Goal: Task Accomplishment & Management: Complete application form

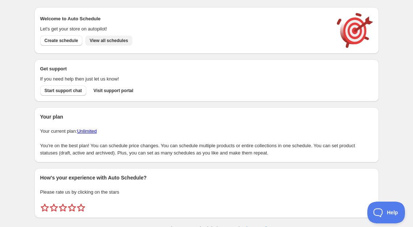
click at [115, 38] on span "View all schedules" at bounding box center [109, 41] width 38 height 6
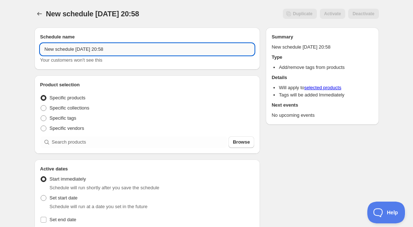
click at [102, 50] on input "New schedule [DATE] 20:58" at bounding box center [147, 50] width 214 height 12
type input "REMOVE TAG - Winterberry Blooms"
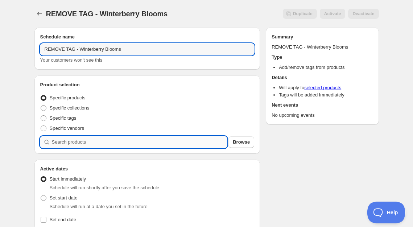
click at [75, 144] on input "search" at bounding box center [139, 142] width 175 height 12
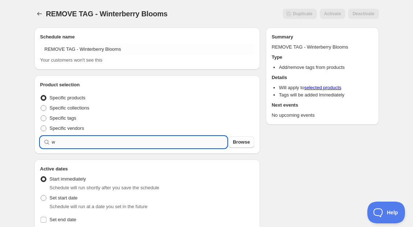
type input "w"
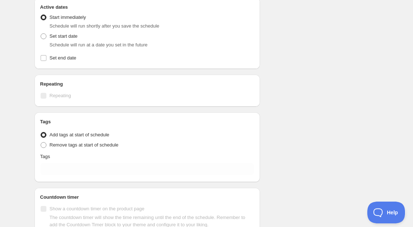
scroll to position [293, 0]
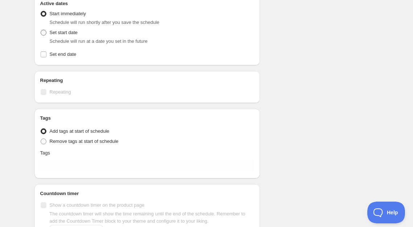
click at [44, 33] on span at bounding box center [44, 33] width 6 height 6
click at [41, 30] on input "Set start date" at bounding box center [41, 30] width 0 height 0
radio input "true"
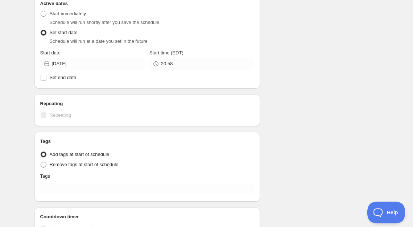
click at [43, 166] on span at bounding box center [44, 165] width 6 height 6
click at [41, 162] on input "Remove tags at start of schedule" at bounding box center [41, 162] width 0 height 0
radio input "true"
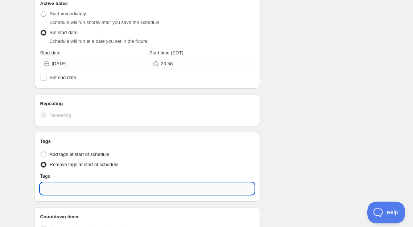
click at [58, 191] on input "text" at bounding box center [147, 189] width 214 height 12
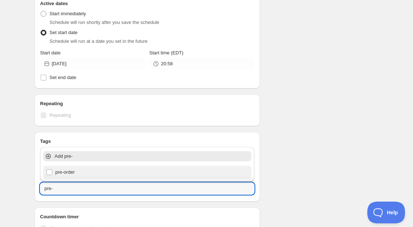
click at [60, 173] on div "pre-order" at bounding box center [147, 172] width 203 height 10
type input "pre-order"
checkbox input "true"
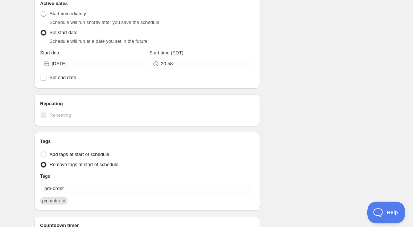
click at [284, 149] on div "Schedule name REMOVE TAG - Winterberry Blooms Your customers won't see this Pro…" at bounding box center [204, 10] width 350 height 562
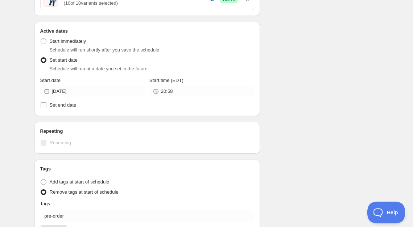
scroll to position [260, 0]
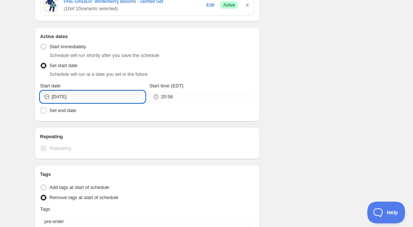
click at [120, 96] on input "[DATE]" at bounding box center [98, 97] width 93 height 12
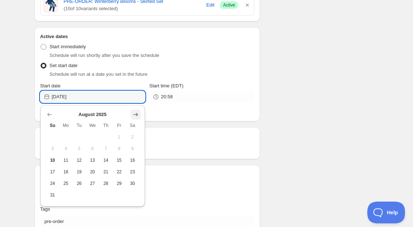
click at [135, 112] on icon "Show next month, September 2025" at bounding box center [135, 114] width 7 height 7
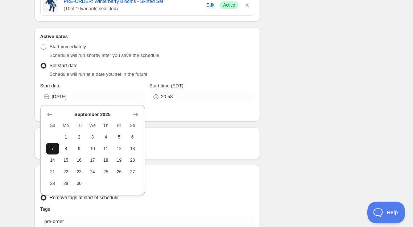
click at [49, 151] on span "7" at bounding box center [53, 149] width 8 height 6
type input "[DATE]"
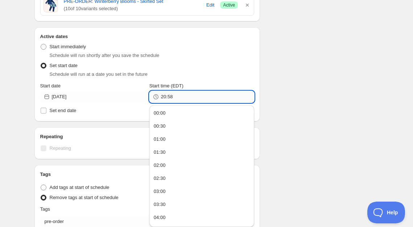
click at [200, 97] on input "20:58" at bounding box center [207, 97] width 93 height 12
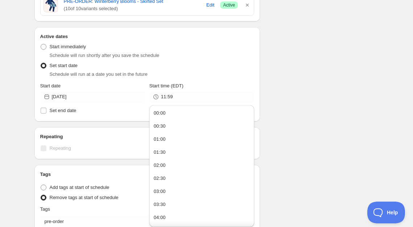
click at [318, 99] on div "Schedule name REMOVE TAG - Winterberry Blooms Your customers won't see this Pro…" at bounding box center [204, 43] width 350 height 562
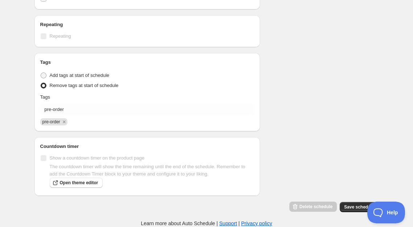
scroll to position [421, 0]
click at [349, 208] on span "Save schedule" at bounding box center [359, 207] width 30 height 6
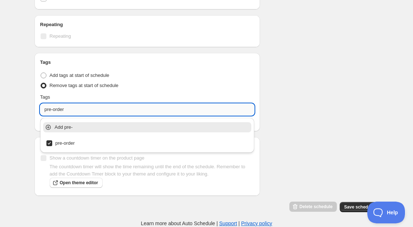
click at [109, 108] on input "pre-order" at bounding box center [147, 110] width 214 height 12
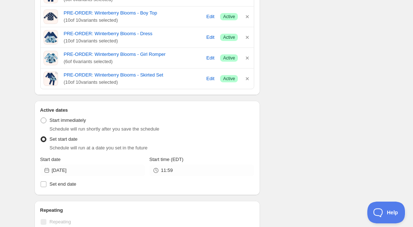
scroll to position [236, 0]
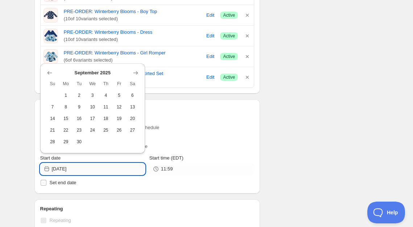
click at [91, 167] on input "[DATE]" at bounding box center [98, 169] width 93 height 12
click at [55, 105] on span "7" at bounding box center [53, 107] width 8 height 6
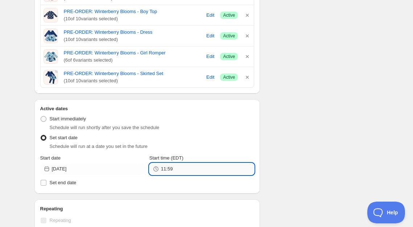
click at [182, 171] on input "11:59" at bounding box center [207, 169] width 93 height 12
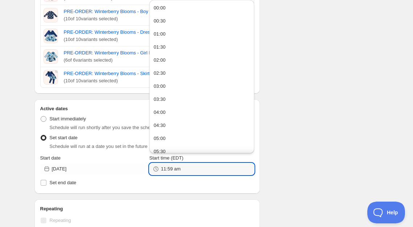
type input "11:59"
click at [276, 182] on div "There were some issues with your form submission End date must be in the future…" at bounding box center [204, 91] width 350 height 611
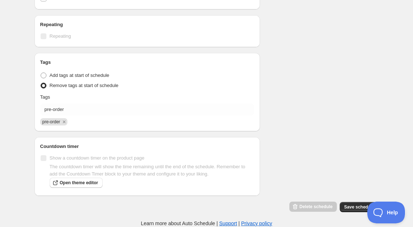
scroll to position [421, 0]
click at [359, 203] on button "Save schedule" at bounding box center [359, 207] width 39 height 10
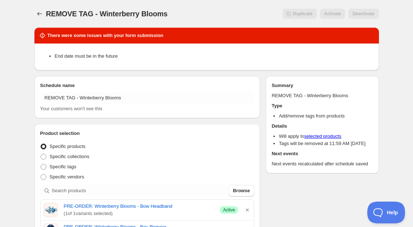
scroll to position [0, 0]
click at [44, 14] on button "Schedules" at bounding box center [39, 14] width 10 height 10
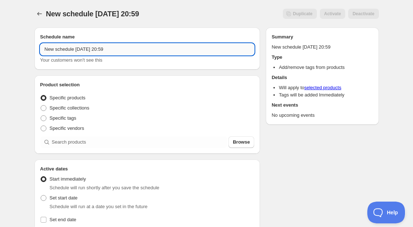
click at [125, 48] on input "New schedule [DATE] 20:59" at bounding box center [147, 50] width 214 height 12
type input "REMOVE TAG - Winterberry Blooms"
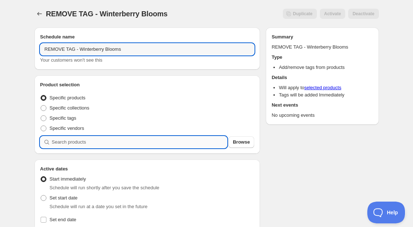
click at [70, 143] on input "search" at bounding box center [139, 142] width 175 height 12
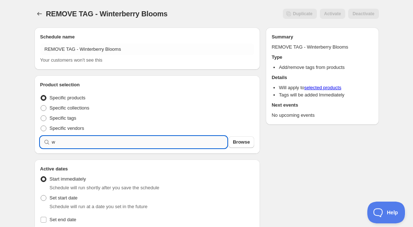
type input "w"
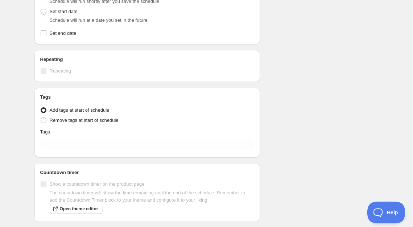
scroll to position [293, 0]
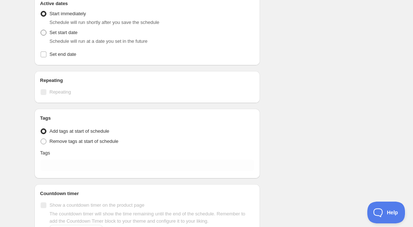
click at [44, 33] on span at bounding box center [44, 33] width 6 height 6
click at [41, 30] on input "Set start date" at bounding box center [41, 30] width 0 height 0
radio input "true"
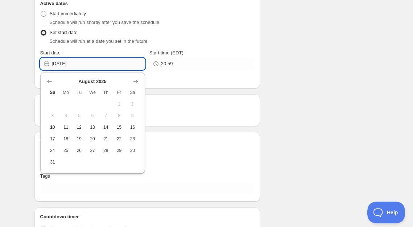
click at [118, 63] on input "[DATE]" at bounding box center [98, 64] width 93 height 12
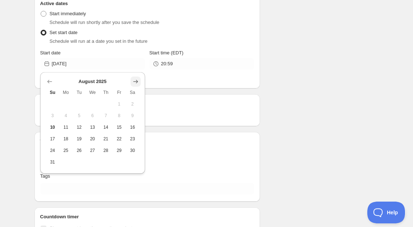
click at [137, 79] on icon "Show next month, September 2025" at bounding box center [135, 81] width 7 height 7
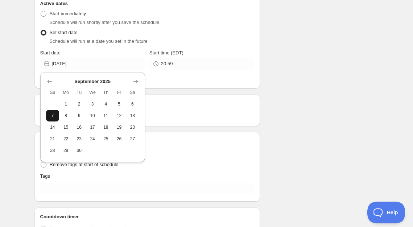
click at [51, 117] on span "7" at bounding box center [53, 116] width 8 height 6
type input "[DATE]"
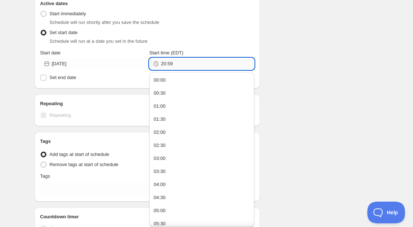
click at [197, 62] on input "20:59" at bounding box center [207, 64] width 93 height 12
type input "11:59"
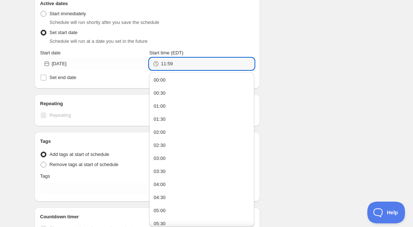
click at [310, 82] on div "Schedule name REMOVE TAG - Winterberry Blooms Your customers won't see this Pro…" at bounding box center [204, 6] width 350 height 554
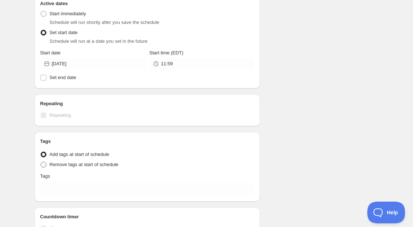
click at [96, 165] on span "Remove tags at start of schedule" at bounding box center [84, 164] width 69 height 5
click at [41, 162] on input "Remove tags at start of schedule" at bounding box center [41, 162] width 0 height 0
radio input "true"
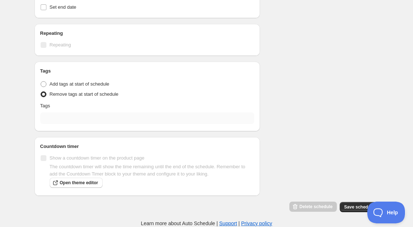
scroll to position [363, 0]
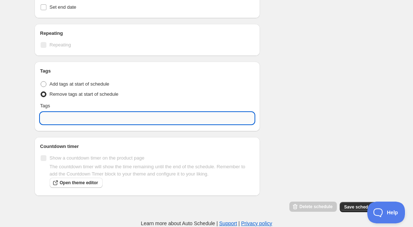
click at [93, 116] on input "text" at bounding box center [147, 118] width 214 height 12
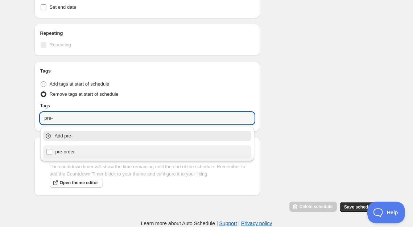
click at [49, 152] on div "pre-order" at bounding box center [147, 152] width 203 height 10
type input "pre-order"
checkbox input "true"
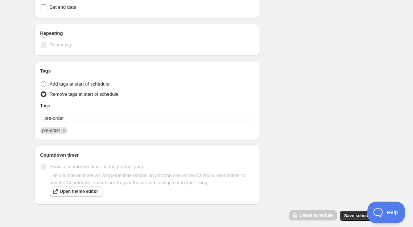
click at [350, 215] on span "Save schedule" at bounding box center [359, 216] width 30 height 6
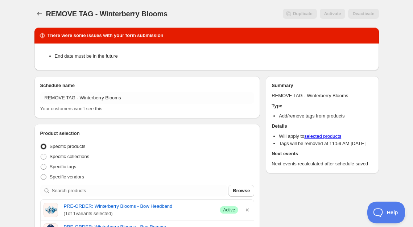
scroll to position [0, 0]
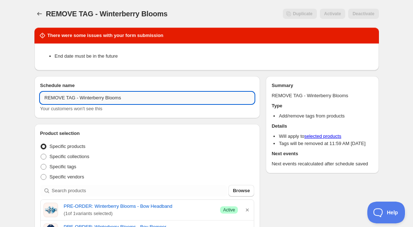
click at [149, 94] on input "REMOVE TAG - Winterberry Blooms" at bounding box center [147, 98] width 214 height 12
type input "REMOVE TAG - Winterberry Blooms"
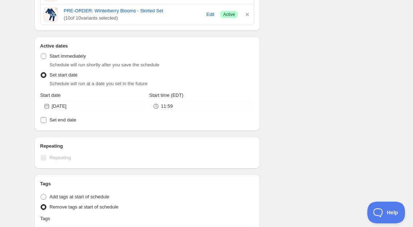
scroll to position [318, 0]
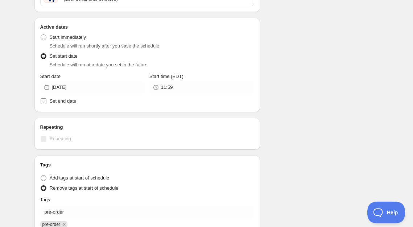
click at [44, 102] on input "Set end date" at bounding box center [44, 101] width 6 height 6
checkbox input "true"
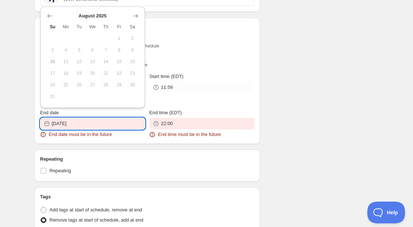
click at [94, 126] on input "[DATE]" at bounding box center [98, 124] width 93 height 12
click at [136, 15] on icon "Show next month, September 2025" at bounding box center [135, 15] width 5 height 3
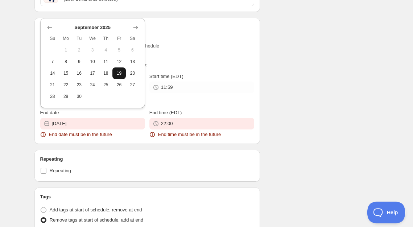
click at [116, 74] on span "19" at bounding box center [119, 73] width 8 height 6
type input "[DATE]"
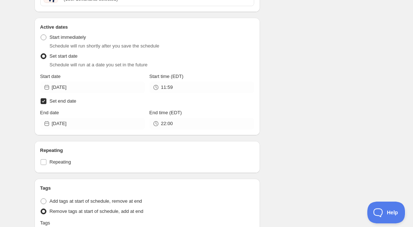
click at [44, 100] on input "Set end date" at bounding box center [44, 101] width 6 height 6
checkbox input "false"
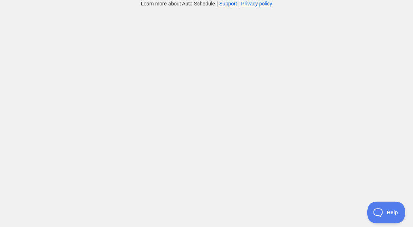
scroll to position [7, 0]
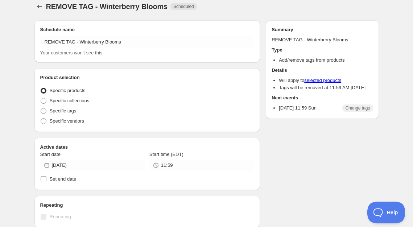
radio input "true"
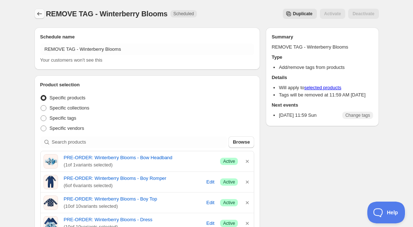
scroll to position [0, 0]
click at [38, 12] on icon "Schedules" at bounding box center [39, 13] width 7 height 7
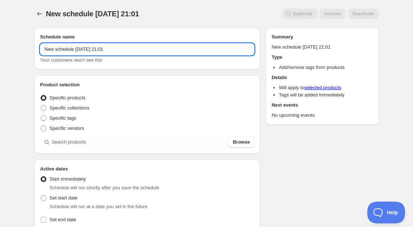
click at [127, 49] on input "New schedule [DATE] 21:01" at bounding box center [147, 50] width 214 height 12
type input "ADD TAG - Winterberry Blooms"
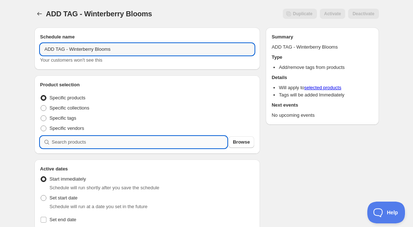
click at [57, 145] on input "search" at bounding box center [139, 142] width 175 height 12
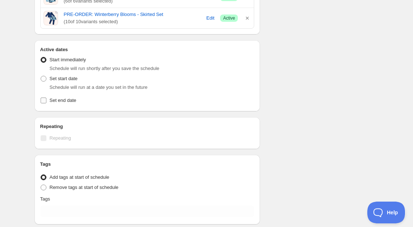
scroll to position [247, 0]
click at [46, 79] on span at bounding box center [44, 78] width 6 height 6
click at [41, 76] on input "Set start date" at bounding box center [41, 75] width 0 height 0
radio input "true"
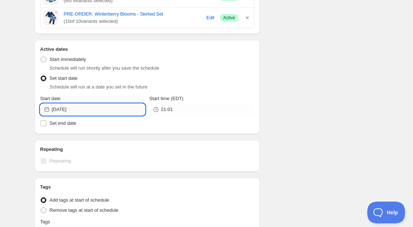
click at [119, 113] on input "[DATE]" at bounding box center [98, 110] width 93 height 12
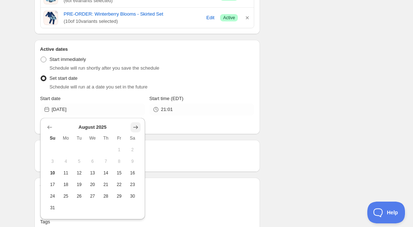
click at [132, 125] on icon "Show next month, September 2025" at bounding box center [135, 127] width 7 height 7
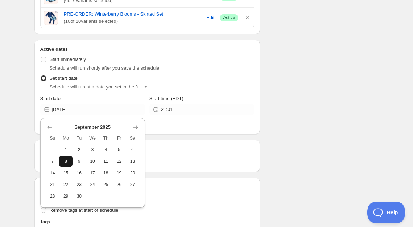
click at [64, 160] on span "8" at bounding box center [66, 161] width 8 height 6
type input "[DATE]"
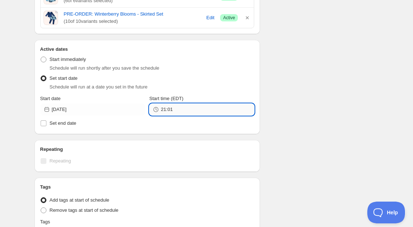
click at [195, 108] on input "21:01" at bounding box center [207, 110] width 93 height 12
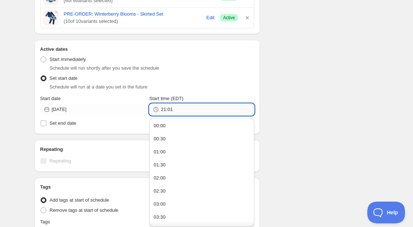
click at [195, 108] on input "21:01" at bounding box center [207, 110] width 93 height 12
type input "09:00"
click at [278, 119] on div "Schedule name ADD TAG - Winterberry Blooms Your customers won't see this Produc…" at bounding box center [204, 52] width 350 height 554
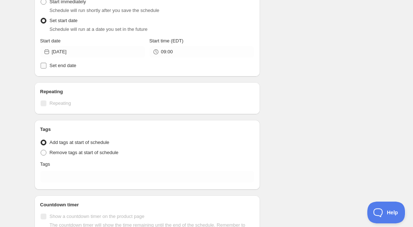
scroll to position [319, 0]
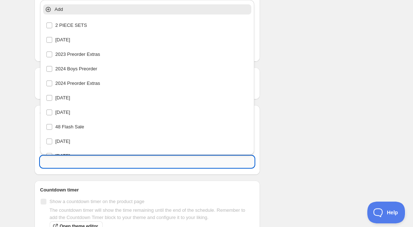
click at [73, 162] on input "text" at bounding box center [147, 162] width 214 height 12
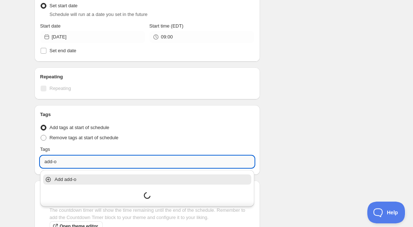
type input "add-on"
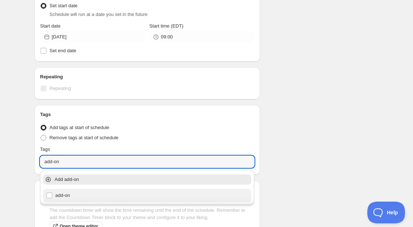
click at [49, 195] on div "add-on" at bounding box center [147, 195] width 203 height 10
checkbox input "true"
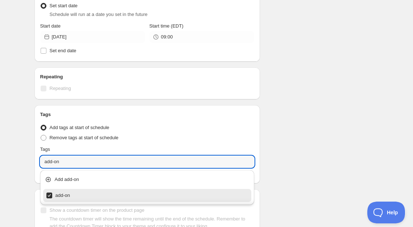
type input "add-on"
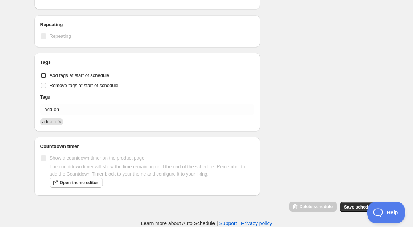
scroll to position [372, 0]
click at [351, 208] on span "Save schedule" at bounding box center [359, 207] width 30 height 6
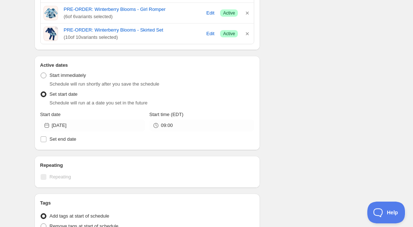
scroll to position [290, 0]
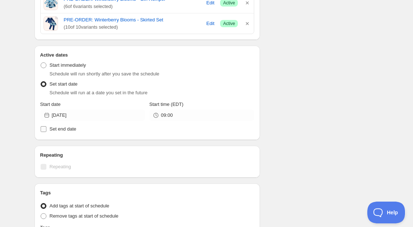
click at [71, 127] on span "Set end date" at bounding box center [63, 128] width 27 height 5
click at [46, 127] on input "Set end date" at bounding box center [44, 129] width 6 height 6
checkbox input "true"
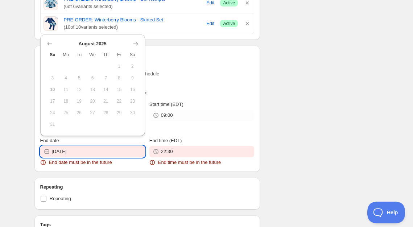
click at [110, 150] on input "[DATE]" at bounding box center [98, 152] width 93 height 12
click at [137, 43] on icon "Show next month, September 2025" at bounding box center [135, 43] width 7 height 7
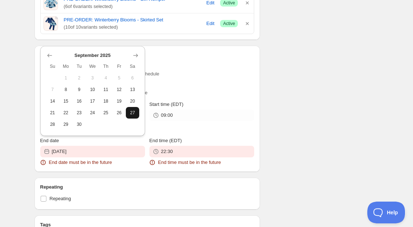
click at [134, 113] on span "27" at bounding box center [133, 113] width 8 height 6
type input "[DATE]"
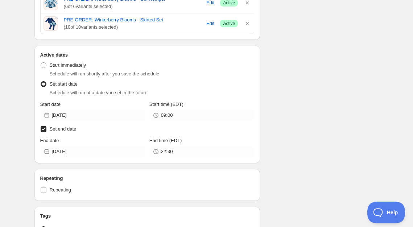
click at [44, 130] on input "Set end date" at bounding box center [44, 129] width 6 height 6
checkbox input "false"
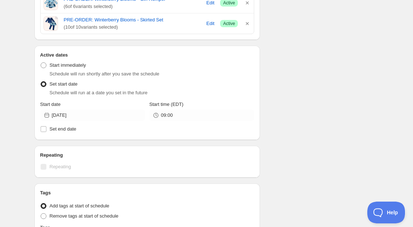
scroll to position [7, 0]
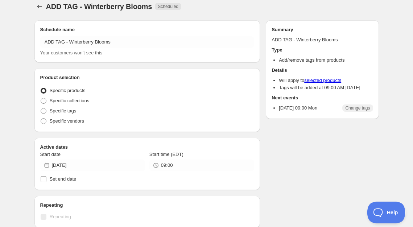
radio input "true"
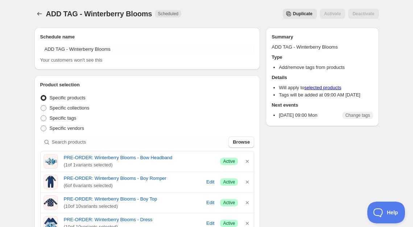
scroll to position [0, 0]
click at [40, 14] on icon "Schedules" at bounding box center [39, 13] width 7 height 7
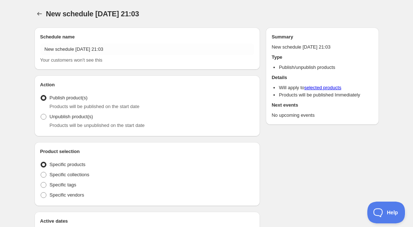
radio input "true"
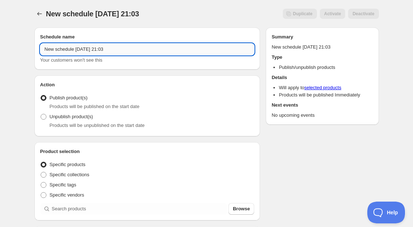
click at [69, 49] on input "New schedule [DATE] 21:03" at bounding box center [147, 50] width 214 height 12
type input "ADD ON END - Winterberry Blooms"
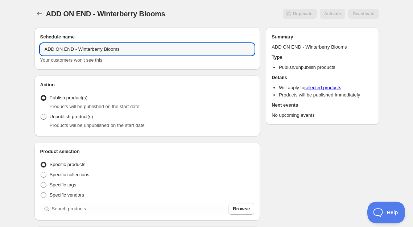
click at [44, 119] on span at bounding box center [44, 117] width 6 height 6
click at [41, 114] on input "Unpublish product(s)" at bounding box center [41, 114] width 0 height 0
radio input "true"
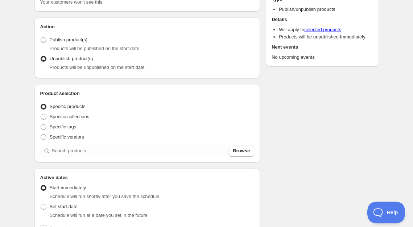
scroll to position [94, 0]
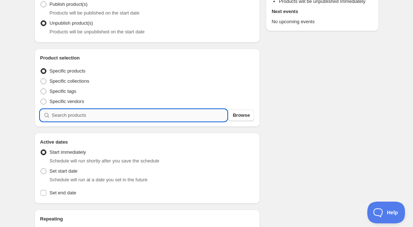
click at [73, 115] on input "search" at bounding box center [139, 115] width 175 height 12
type input "w"
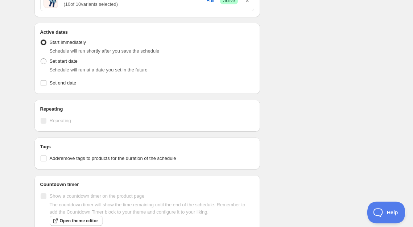
scroll to position [340, 0]
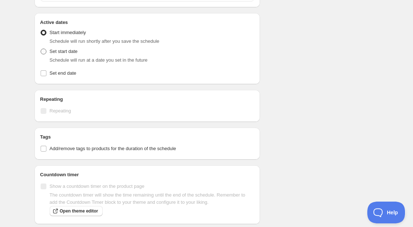
click at [55, 52] on span "Set start date" at bounding box center [64, 51] width 28 height 5
click at [41, 49] on input "Set start date" at bounding box center [41, 49] width 0 height 0
radio input "true"
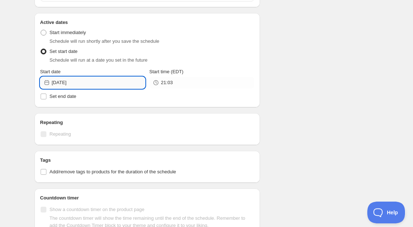
click at [107, 83] on input "[DATE]" at bounding box center [98, 83] width 93 height 12
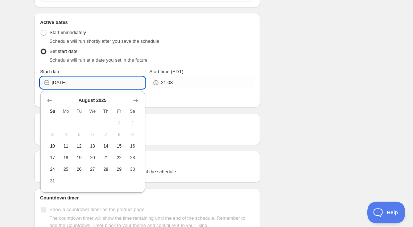
click at [107, 83] on input "[DATE]" at bounding box center [98, 83] width 93 height 12
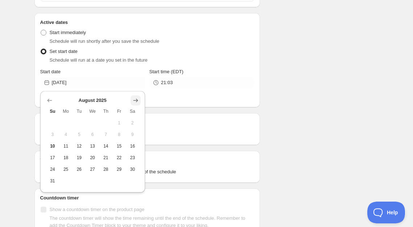
click at [135, 99] on icon "Show next month, September 2025" at bounding box center [135, 100] width 7 height 7
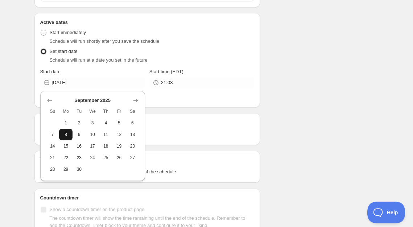
click at [65, 136] on span "8" at bounding box center [66, 135] width 8 height 6
type input "[DATE]"
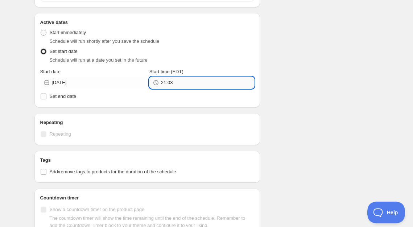
click at [183, 85] on input "21:03" at bounding box center [207, 83] width 93 height 12
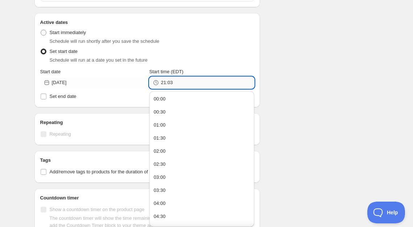
click at [183, 85] on input "21:03" at bounding box center [207, 83] width 93 height 12
type input "23:59"
click at [285, 88] on div "Schedule name ADD ON END - Winterberry Blooms Your customers won't see this Act…" at bounding box center [204, 13] width 350 height 665
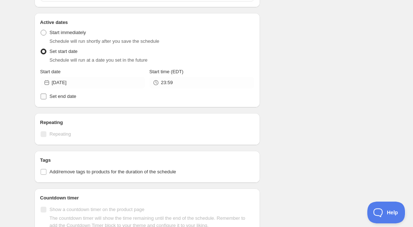
click at [59, 97] on span "Set end date" at bounding box center [63, 96] width 27 height 5
click at [46, 97] on input "Set end date" at bounding box center [44, 97] width 6 height 6
checkbox input "true"
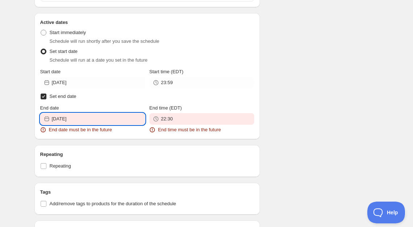
click at [117, 119] on input "[DATE]" at bounding box center [98, 119] width 93 height 12
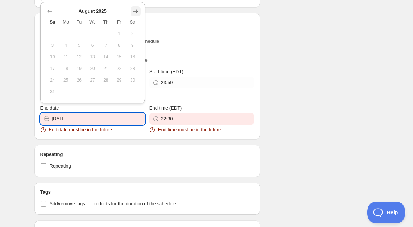
click at [133, 9] on icon "Show next month, September 2025" at bounding box center [135, 11] width 7 height 7
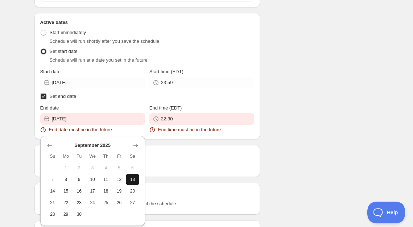
click at [131, 183] on button "13" at bounding box center [132, 180] width 13 height 12
type input "[DATE]"
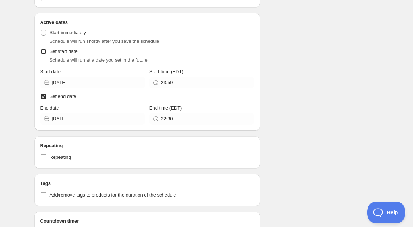
click at [43, 95] on input "Set end date" at bounding box center [44, 97] width 6 height 6
checkbox input "false"
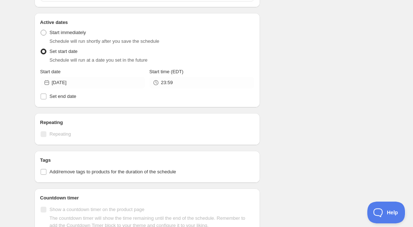
click at [282, 164] on div "Schedule name ADD ON END - Winterberry Blooms Your customers won't see this Act…" at bounding box center [204, 13] width 350 height 665
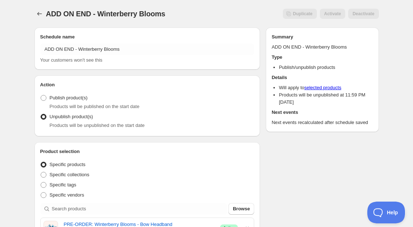
scroll to position [0, 0]
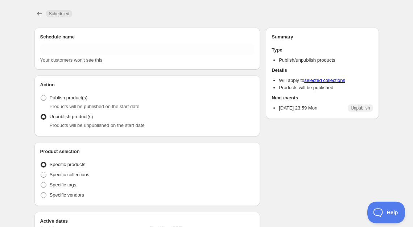
type input "ADD ON END - Winterberry Blooms"
radio input "true"
type input "[DATE]"
type input "23:59"
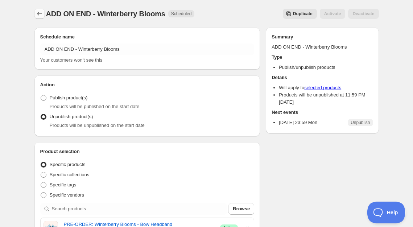
click at [40, 15] on icon "Schedules" at bounding box center [39, 13] width 7 height 7
